Goal: Information Seeking & Learning: Learn about a topic

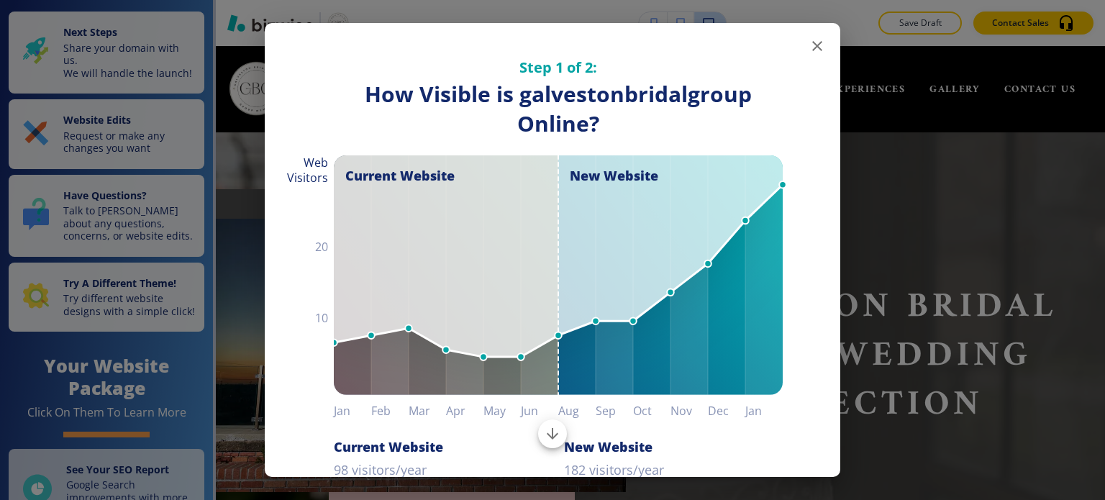
click at [808, 42] on icon "button" at bounding box center [816, 45] width 17 height 17
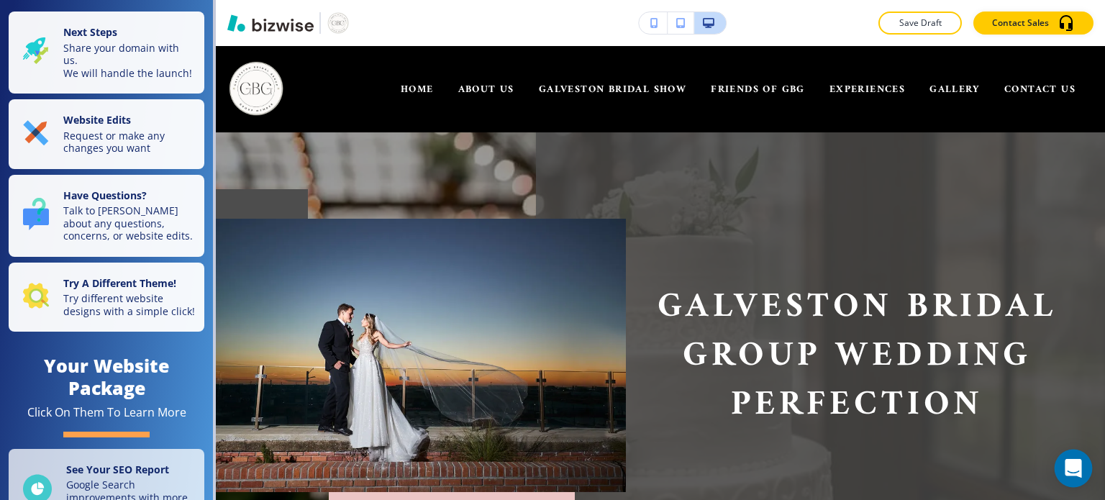
click at [1072, 473] on icon "Open Intercom Messenger" at bounding box center [1073, 468] width 19 height 19
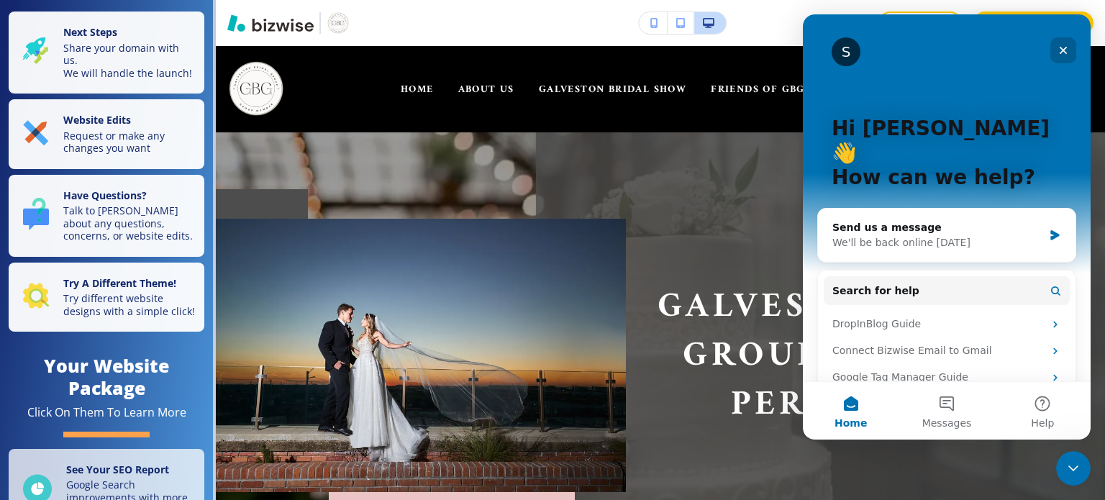
click at [1059, 51] on icon "Close" at bounding box center [1063, 51] width 12 height 12
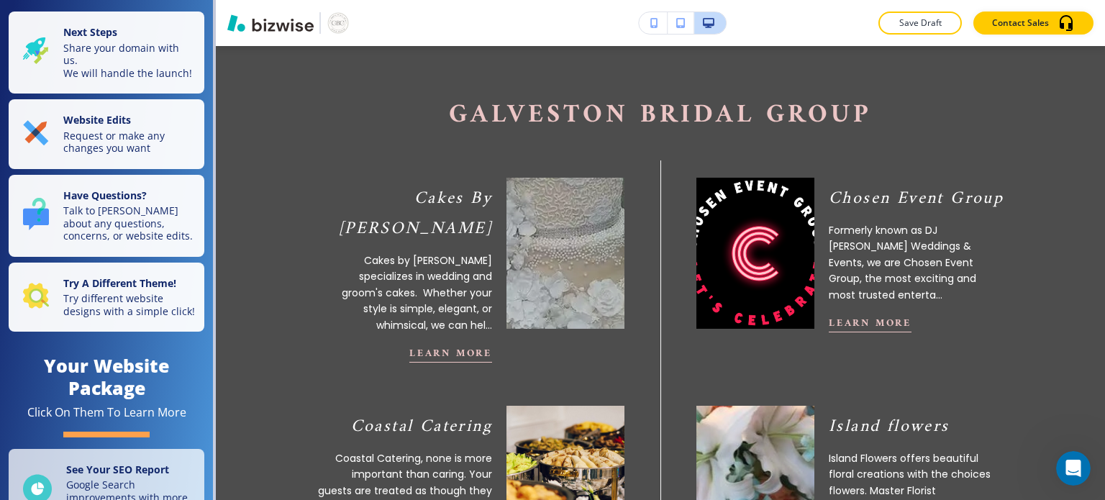
scroll to position [567, 0]
